Goal: Information Seeking & Learning: Learn about a topic

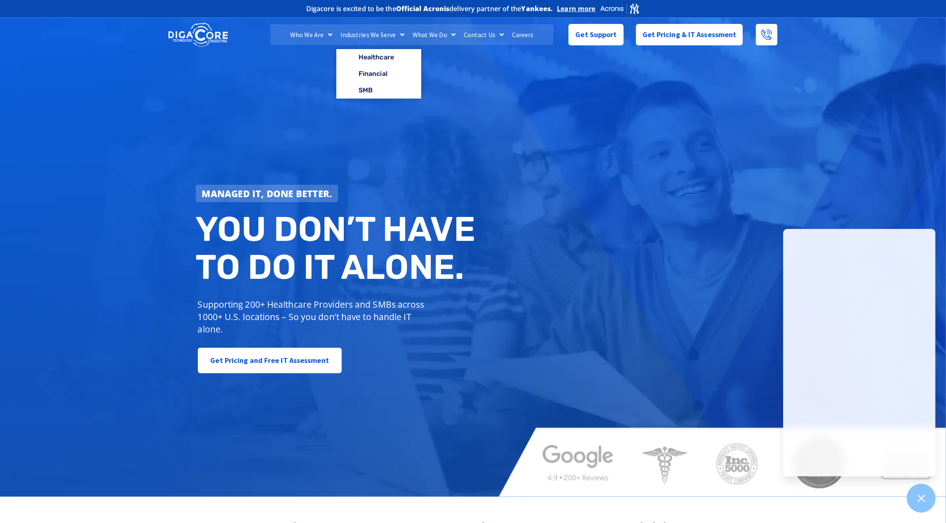
click at [372, 35] on link "Industries We Serve" at bounding box center [372, 34] width 72 height 21
click at [495, 278] on div at bounding box center [623, 279] width 263 height 8
click at [377, 35] on link "Industries We Serve" at bounding box center [372, 34] width 72 height 21
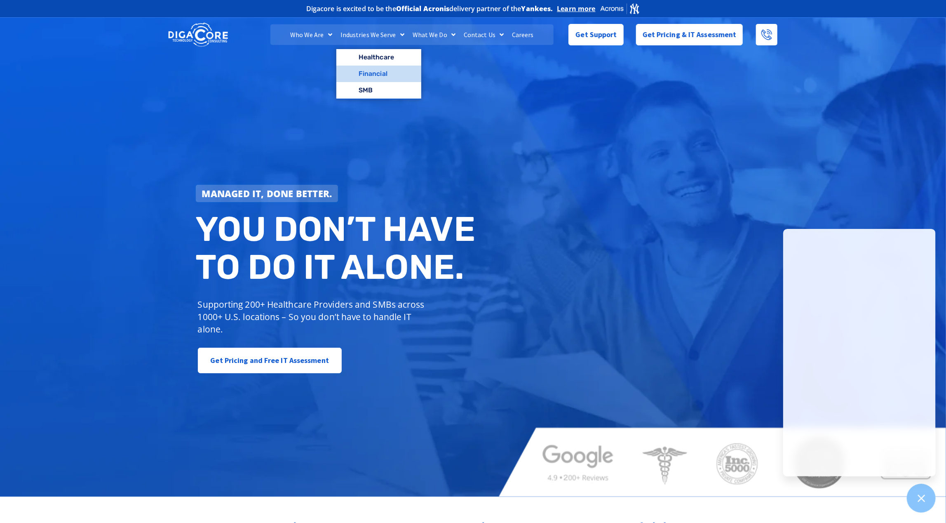
click at [372, 74] on link "Financial" at bounding box center [378, 74] width 85 height 16
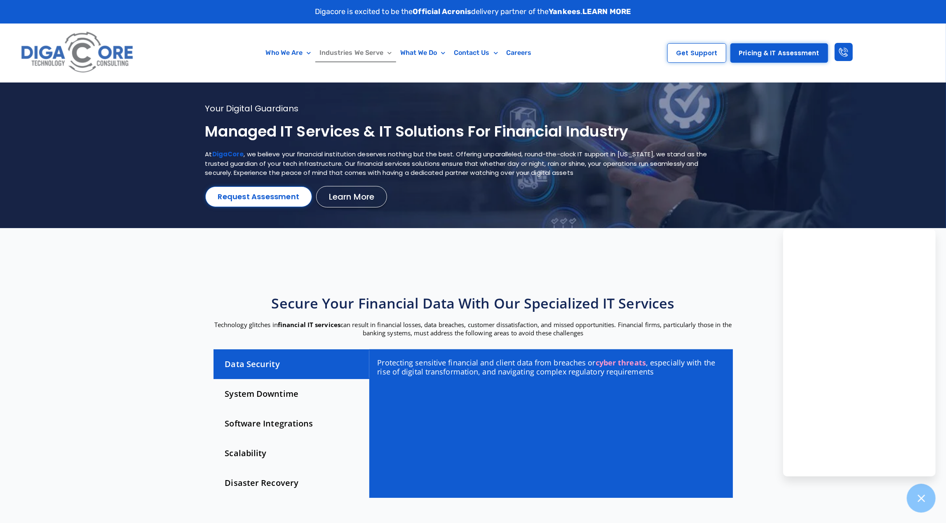
click at [376, 53] on link "Industries We Serve" at bounding box center [355, 52] width 81 height 19
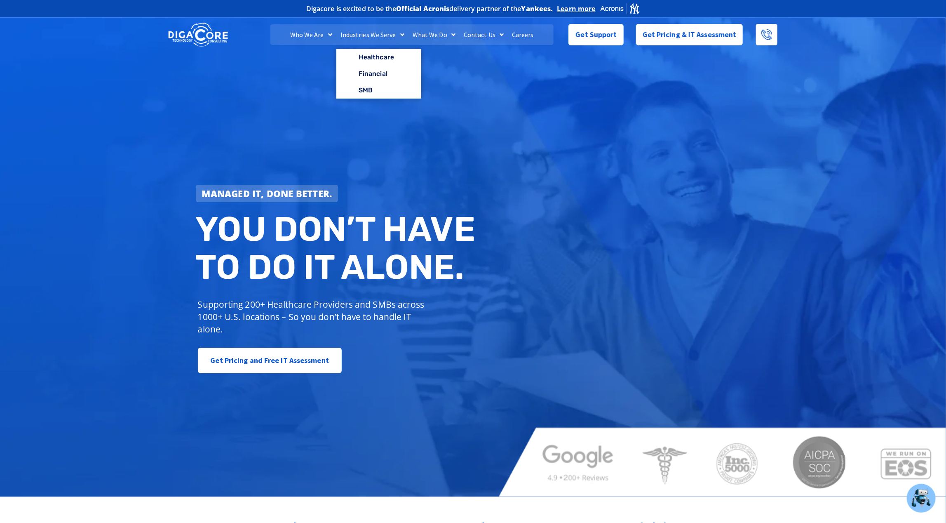
click at [366, 33] on link "Industries We Serve" at bounding box center [372, 34] width 72 height 21
click at [365, 88] on link "SMB" at bounding box center [378, 90] width 85 height 16
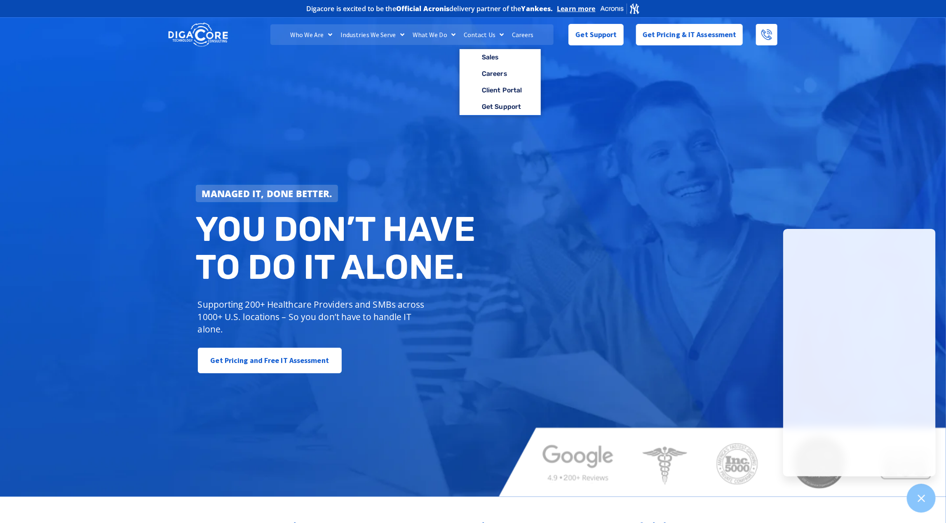
click at [481, 35] on link "Contact Us" at bounding box center [484, 34] width 48 height 21
